Goal: Task Accomplishment & Management: Complete application form

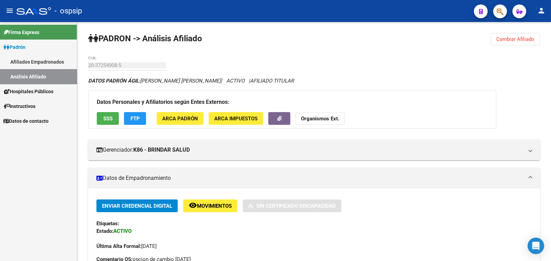
scroll to position [172, 0]
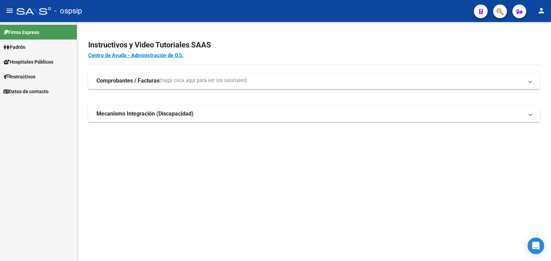
click at [18, 44] on span "Padrón" at bounding box center [14, 47] width 22 height 8
click at [24, 75] on link "Análisis Afiliado" at bounding box center [38, 76] width 77 height 15
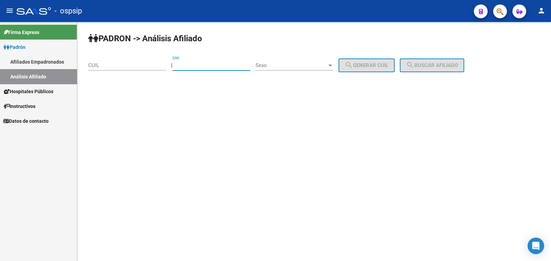
click at [190, 64] on input "DNI" at bounding box center [211, 65] width 78 height 6
type input "45721288"
click at [303, 64] on span "Sexo" at bounding box center [291, 65] width 72 height 6
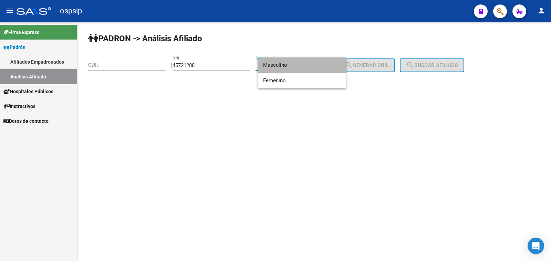
click at [303, 64] on span "Masculino" at bounding box center [302, 64] width 78 height 15
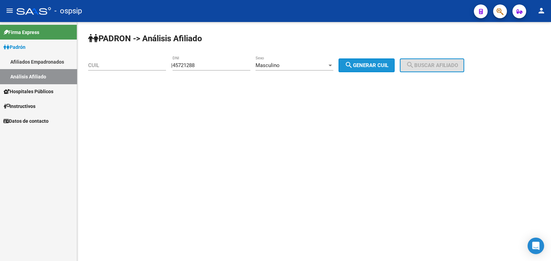
click at [374, 64] on span "search Generar CUIL" at bounding box center [367, 65] width 44 height 6
type input "20-45721288-8"
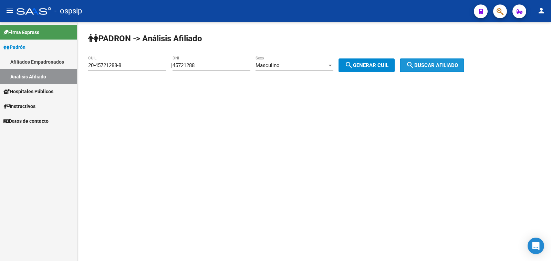
click at [426, 65] on span "search Buscar afiliado" at bounding box center [432, 65] width 52 height 6
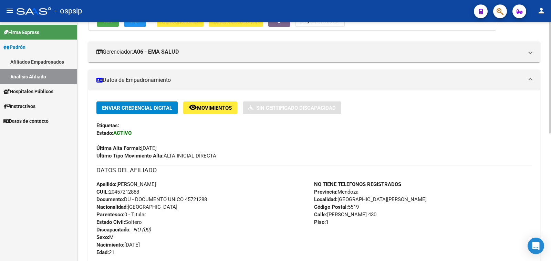
scroll to position [86, 0]
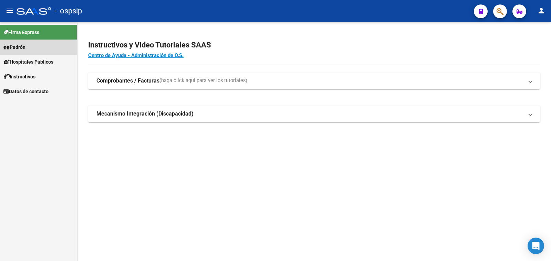
click at [18, 47] on span "Padrón" at bounding box center [14, 47] width 22 height 8
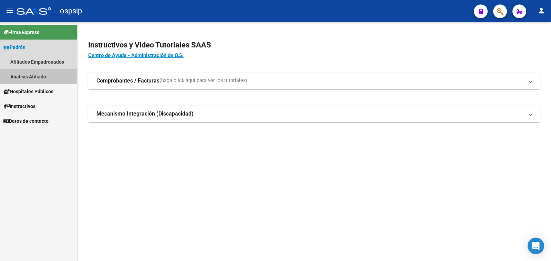
click at [30, 76] on link "Análisis Afiliado" at bounding box center [38, 76] width 77 height 15
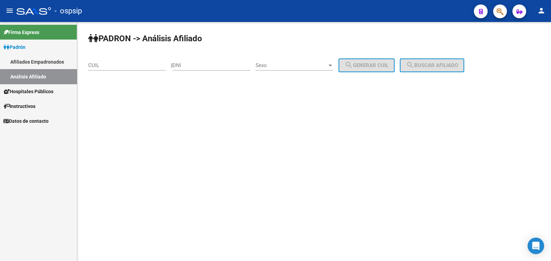
click at [196, 61] on div "DNI" at bounding box center [211, 63] width 78 height 15
type input "96176532"
click at [291, 65] on span "Sexo" at bounding box center [291, 65] width 72 height 6
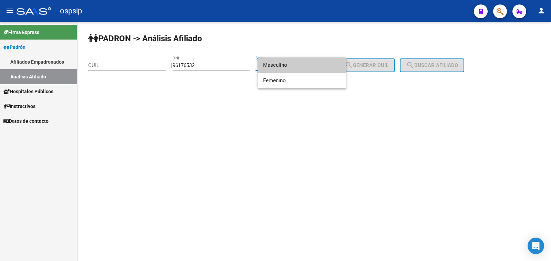
click at [291, 65] on span "Masculino" at bounding box center [302, 64] width 78 height 15
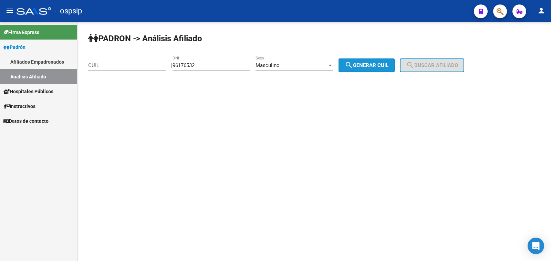
click at [372, 64] on span "search Generar CUIL" at bounding box center [367, 65] width 44 height 6
type input "20-96176532-4"
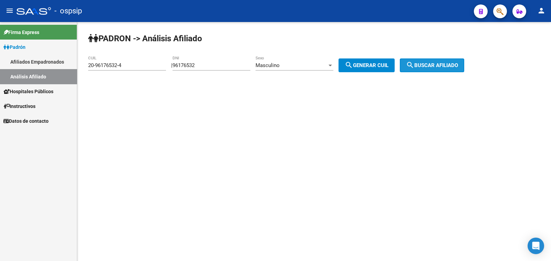
click at [429, 65] on span "search Buscar afiliado" at bounding box center [432, 65] width 52 height 6
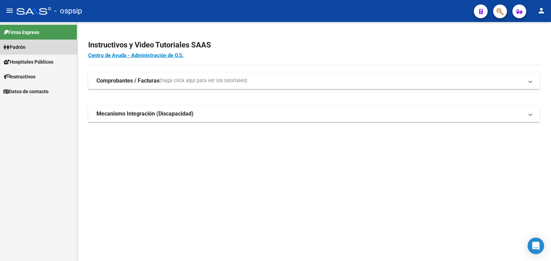
click at [17, 47] on span "Padrón" at bounding box center [14, 47] width 22 height 8
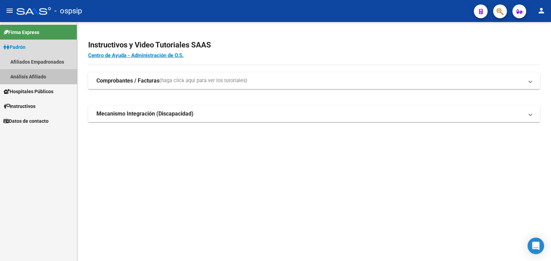
click at [38, 76] on link "Análisis Afiliado" at bounding box center [38, 76] width 77 height 15
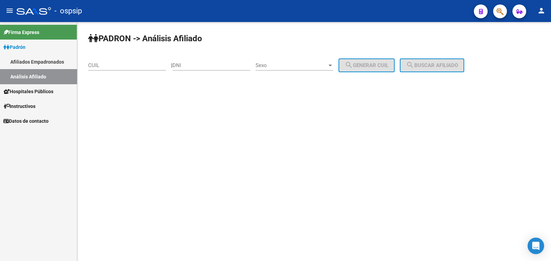
click at [194, 66] on input "DNI" at bounding box center [211, 65] width 78 height 6
paste input "92646651"
type input "92646651"
click at [306, 67] on span "Sexo" at bounding box center [291, 65] width 72 height 6
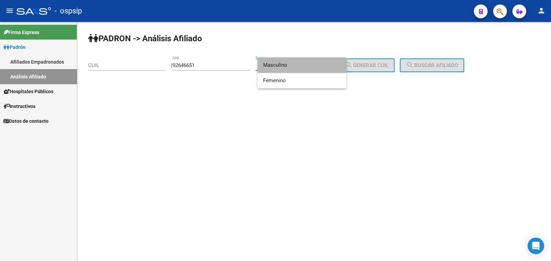
click at [306, 67] on span "Masculino" at bounding box center [302, 64] width 78 height 15
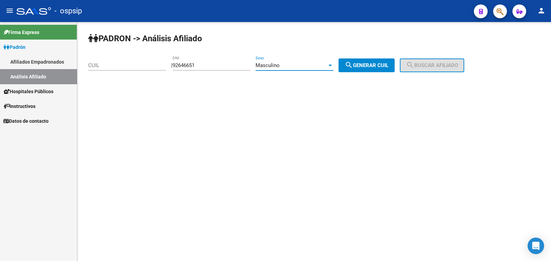
drag, startPoint x: 373, startPoint y: 66, endPoint x: 406, endPoint y: 64, distance: 33.1
click at [374, 66] on span "search Generar CUIL" at bounding box center [367, 65] width 44 height 6
type input "20-92646651-9"
click at [452, 63] on span "search Buscar afiliado" at bounding box center [432, 65] width 52 height 6
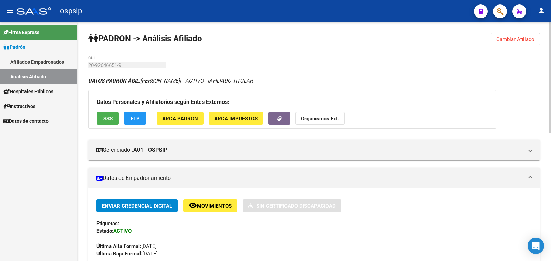
scroll to position [172, 0]
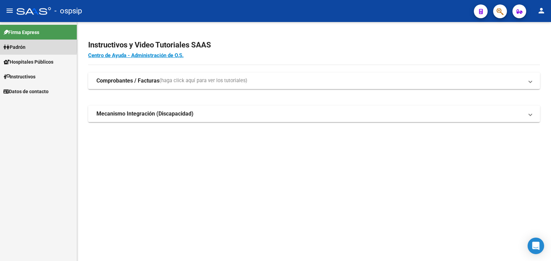
click at [19, 45] on span "Padrón" at bounding box center [14, 47] width 22 height 8
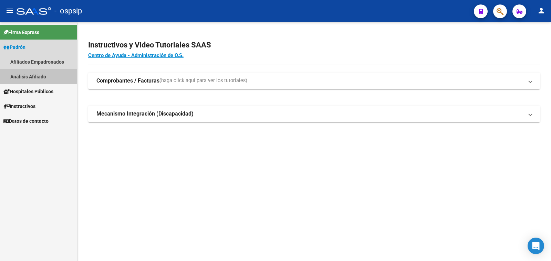
click at [28, 76] on link "Análisis Afiliado" at bounding box center [38, 76] width 77 height 15
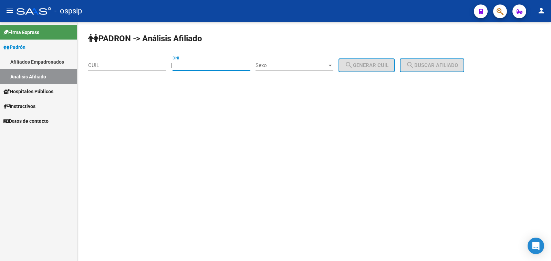
click at [203, 64] on input "DNI" at bounding box center [211, 65] width 78 height 6
paste input "31684423"
type input "31684423"
click at [307, 61] on div "Sexo Sexo" at bounding box center [294, 63] width 78 height 15
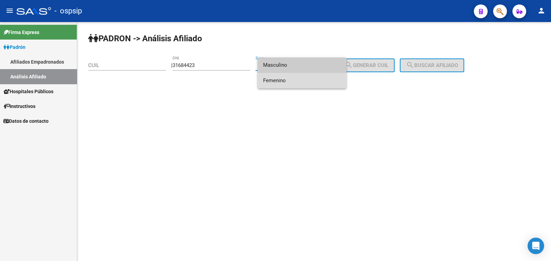
click at [330, 84] on span "Femenino" at bounding box center [302, 80] width 78 height 15
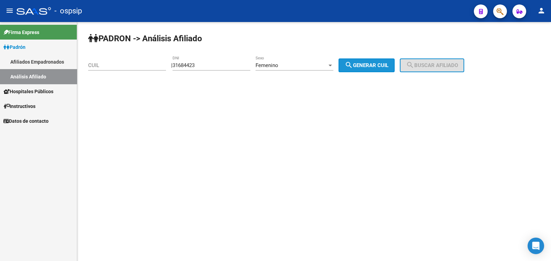
click at [376, 64] on span "search Generar CUIL" at bounding box center [367, 65] width 44 height 6
type input "27-31684423-0"
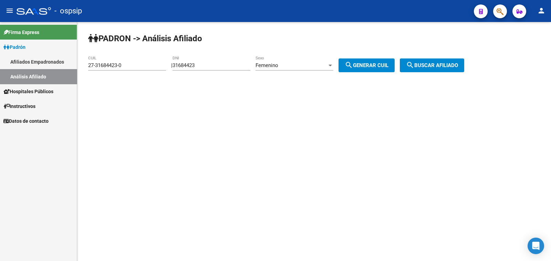
click at [423, 63] on span "search Buscar afiliado" at bounding box center [432, 65] width 52 height 6
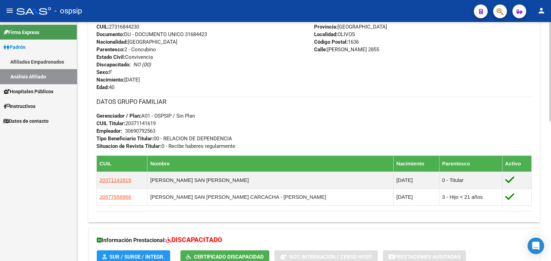
scroll to position [215, 0]
